Goal: Task Accomplishment & Management: Use online tool/utility

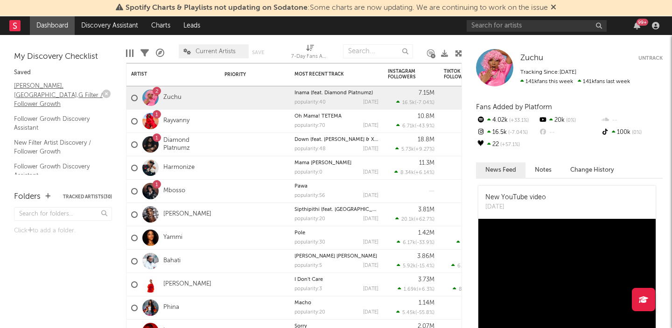
click at [59, 84] on link "[PERSON_NAME],[GEOGRAPHIC_DATA],G Filter / Follower Growth" at bounding box center [58, 95] width 89 height 28
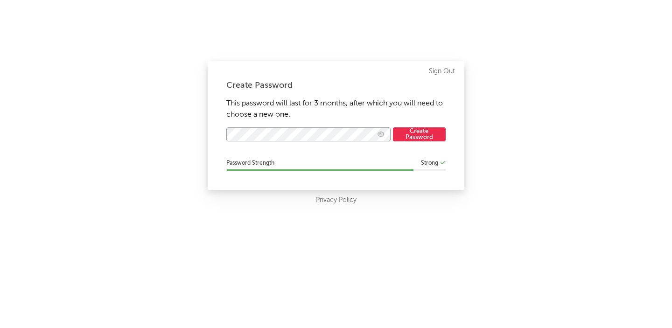
click at [381, 135] on icon "button" at bounding box center [380, 134] width 7 height 6
click at [413, 119] on div "Create Password This password will last for 3 months, after which you will need…" at bounding box center [336, 125] width 256 height 129
click at [428, 134] on button "Create Password" at bounding box center [419, 134] width 53 height 14
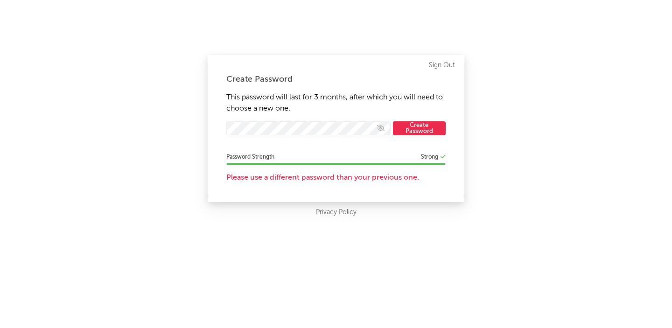
click at [417, 126] on button "Create Password" at bounding box center [419, 128] width 53 height 14
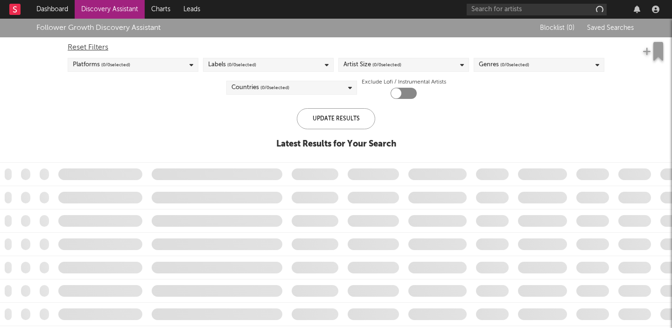
click at [422, 132] on div "Follower Growth Discovery Assistant Blocklist ( 0 ) Saved Searches Reset Filter…" at bounding box center [336, 89] width 672 height 140
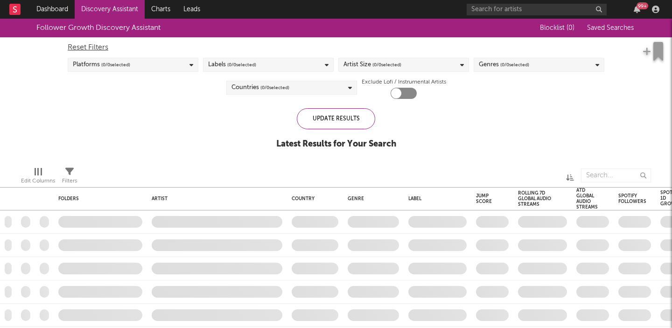
checkbox input "true"
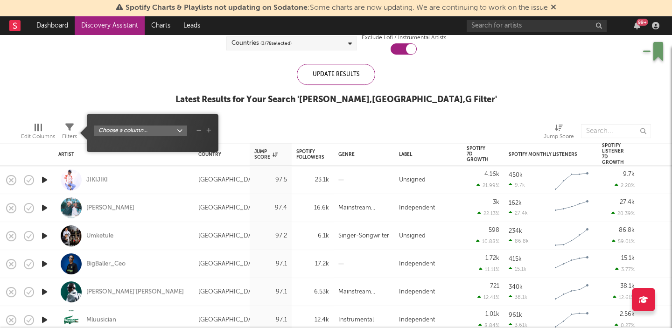
click at [69, 125] on icon at bounding box center [69, 127] width 8 height 8
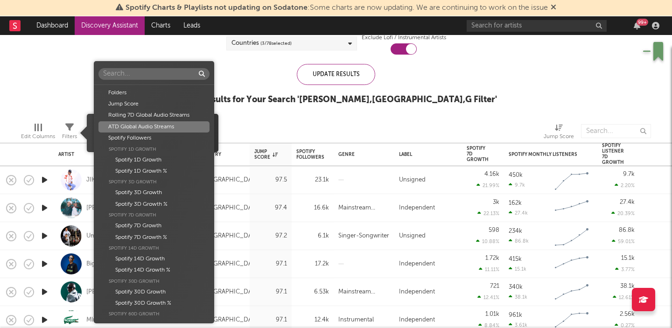
click at [133, 132] on body "Spotify Charts & Playlists not updating on Sodatone : Some charts are now updat…" at bounding box center [336, 164] width 672 height 328
click at [151, 136] on div "Spotify Followers" at bounding box center [153, 137] width 111 height 11
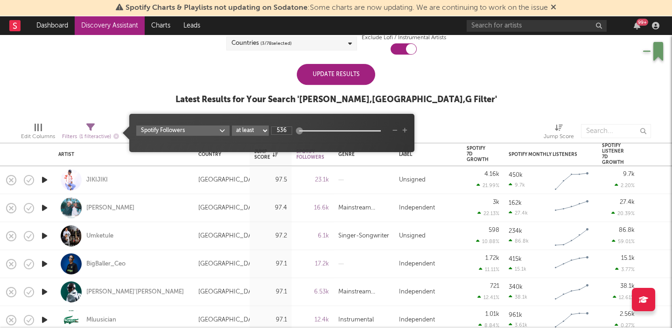
click at [260, 128] on select "at least at most between" at bounding box center [250, 130] width 37 height 10
click at [232, 125] on select "at least at most between" at bounding box center [250, 130] width 37 height 10
select select "between"
click at [286, 131] on input "536" at bounding box center [281, 130] width 21 height 8
click at [283, 131] on input "536" at bounding box center [281, 130] width 21 height 8
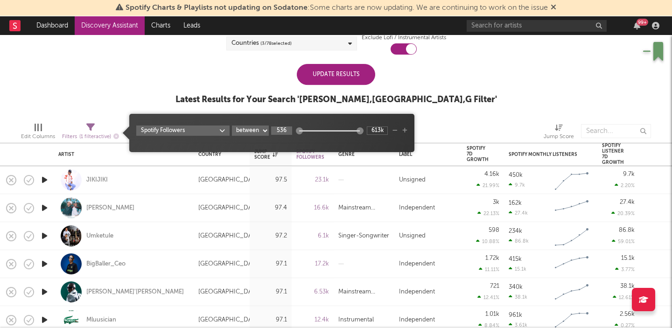
click at [283, 131] on input "536" at bounding box center [281, 130] width 21 height 8
click at [284, 132] on input "20k" at bounding box center [281, 130] width 21 height 8
click at [379, 125] on div "Spotify Followers at least at most between 20k 613k" at bounding box center [271, 130] width 271 height 10
type input "20k"
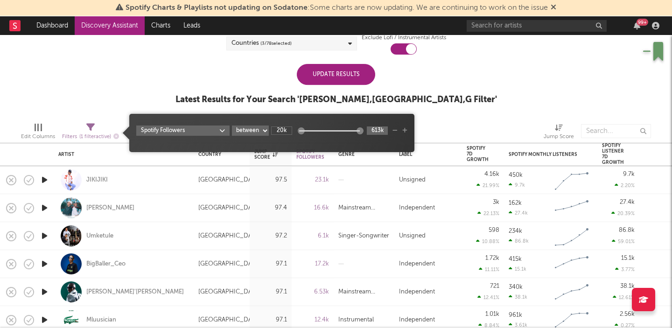
click at [379, 129] on input "613k" at bounding box center [377, 130] width 21 height 8
type input "100k"
click at [435, 118] on div "Edit Columns Filters ( 1 filter active) Jump Score" at bounding box center [336, 129] width 672 height 28
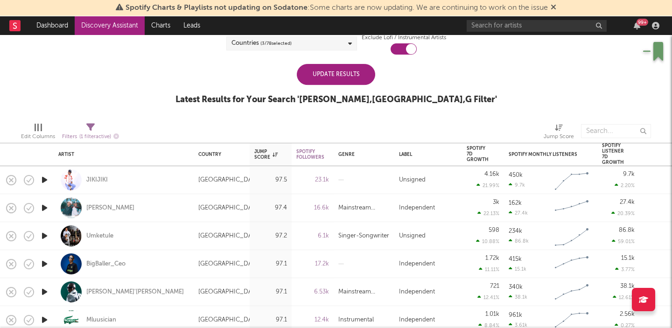
click at [336, 77] on div "Update Results" at bounding box center [336, 74] width 78 height 21
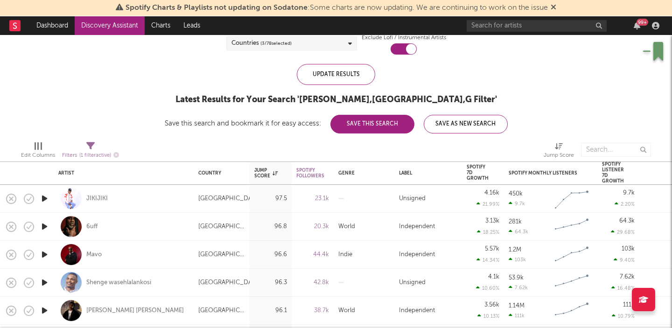
click at [358, 125] on button "Save This Search" at bounding box center [372, 124] width 84 height 19
